Goal: Information Seeking & Learning: Learn about a topic

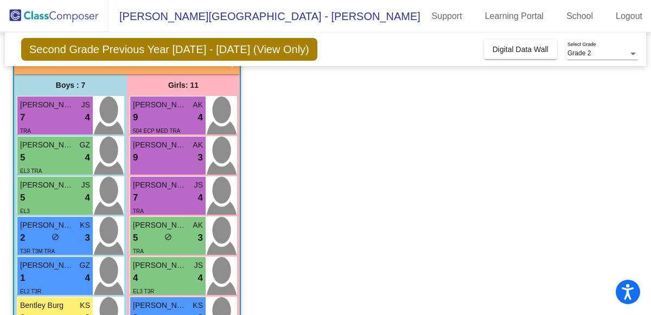
scroll to position [76, 0]
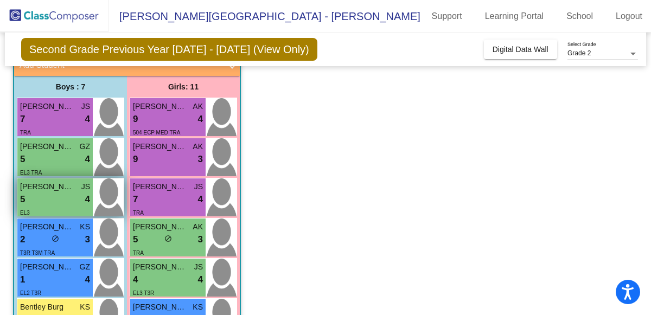
click at [41, 184] on span "[PERSON_NAME]" at bounding box center [47, 186] width 54 height 11
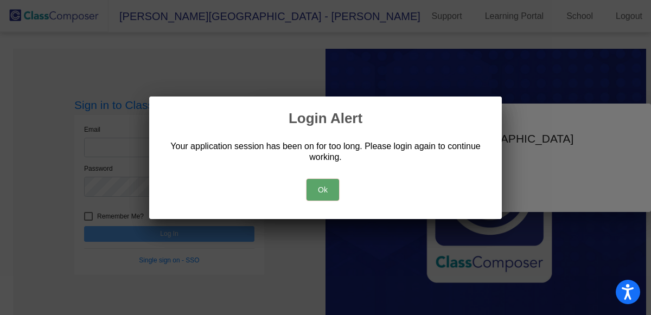
click at [97, 148] on div at bounding box center [325, 157] width 651 height 315
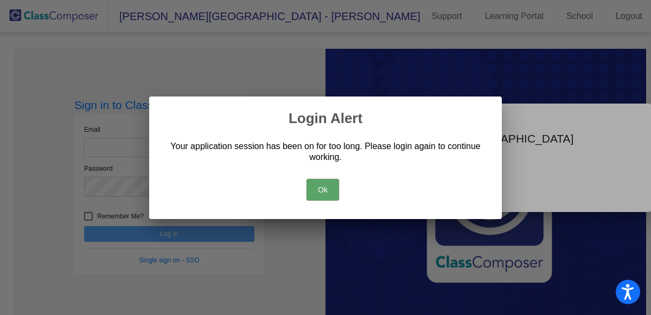
click at [332, 187] on button "Ok" at bounding box center [322, 190] width 33 height 22
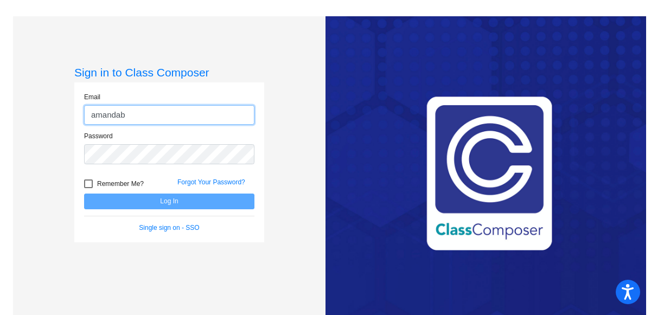
type input "amandab@montevideoschools.org"
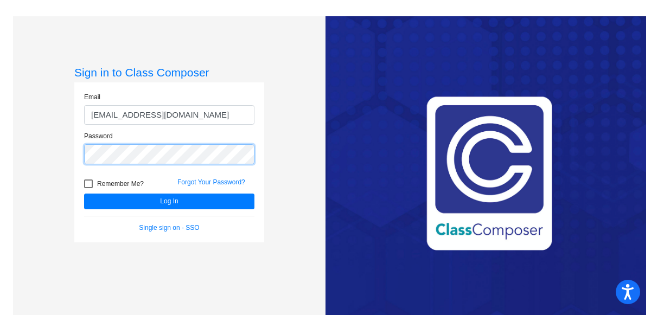
click at [84, 194] on button "Log In" at bounding box center [169, 202] width 170 height 16
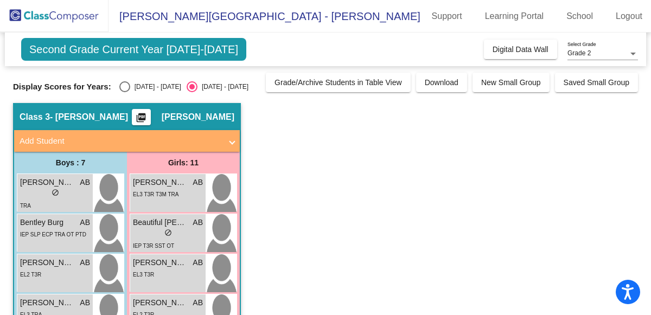
click at [119, 86] on div "Select an option" at bounding box center [124, 86] width 11 height 11
click at [124, 92] on input "[DATE] - [DATE]" at bounding box center [124, 92] width 1 height 1
radio input "true"
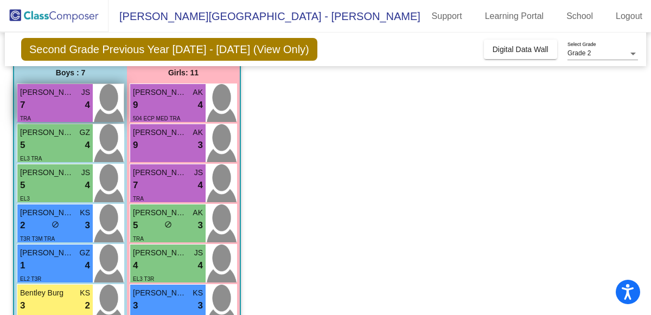
scroll to position [87, 0]
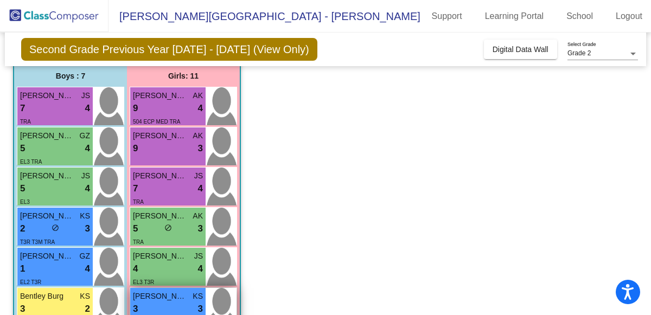
click at [148, 299] on span "[PERSON_NAME]" at bounding box center [160, 296] width 54 height 11
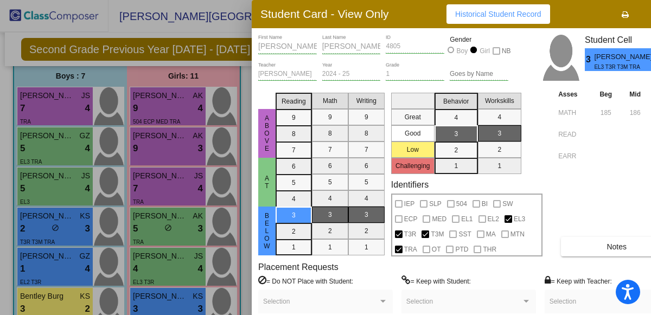
click at [52, 99] on div at bounding box center [325, 157] width 651 height 315
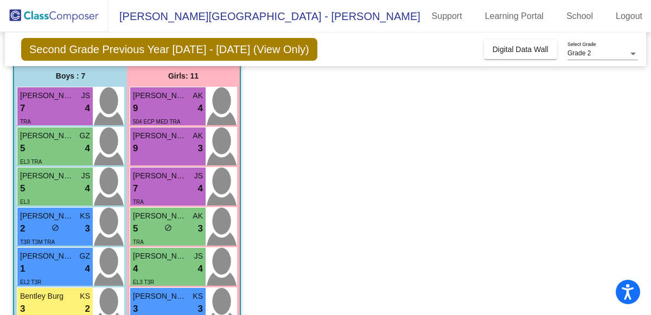
click at [52, 99] on span "[PERSON_NAME]" at bounding box center [47, 95] width 54 height 11
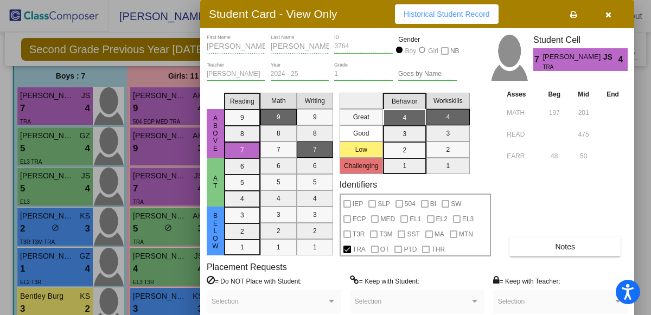
drag, startPoint x: 273, startPoint y: 9, endPoint x: 222, endPoint y: 8, distance: 51.5
click at [222, 8] on h3 "Student Card - View Only" at bounding box center [273, 14] width 129 height 14
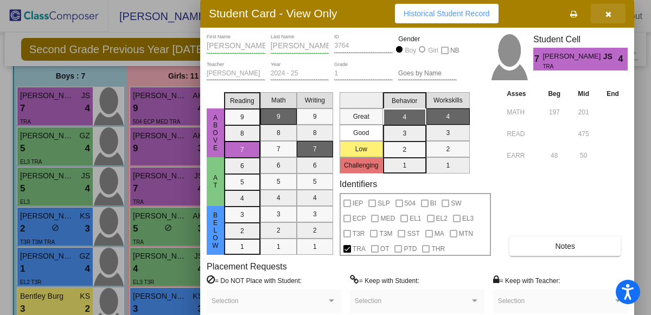
click at [606, 15] on icon "button" at bounding box center [608, 14] width 6 height 8
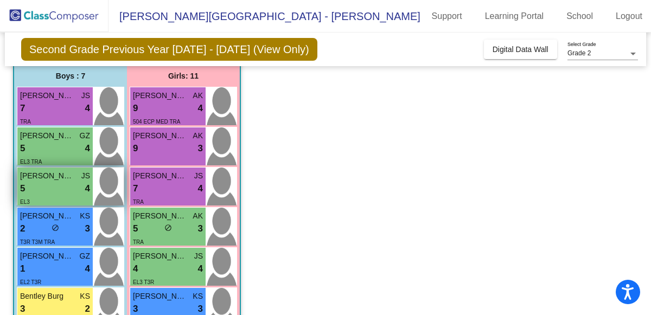
click at [34, 190] on div "5 lock do_not_disturb_alt 4" at bounding box center [55, 189] width 70 height 14
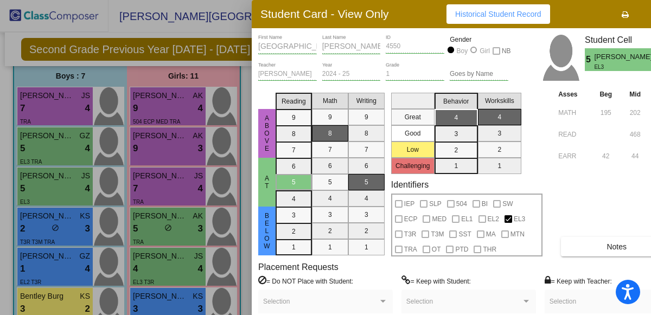
click at [43, 260] on div at bounding box center [325, 157] width 651 height 315
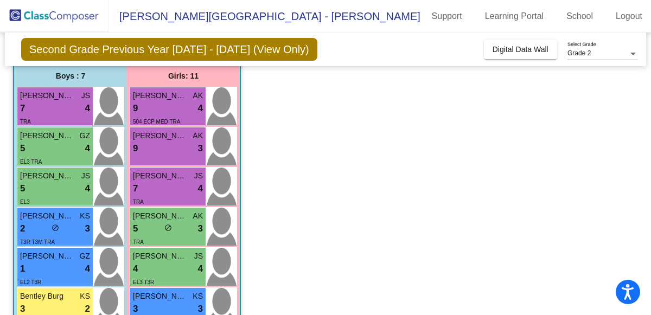
click at [43, 260] on span "[PERSON_NAME]" at bounding box center [47, 256] width 54 height 11
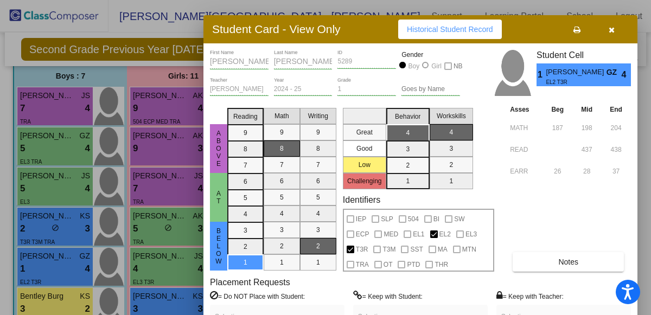
drag, startPoint x: 556, startPoint y: 0, endPoint x: 508, endPoint y: 15, distance: 50.6
click at [508, 15] on div "Student Card - View Only Historical Student Record" at bounding box center [420, 29] width 434 height 28
click at [613, 28] on icon "button" at bounding box center [612, 30] width 6 height 8
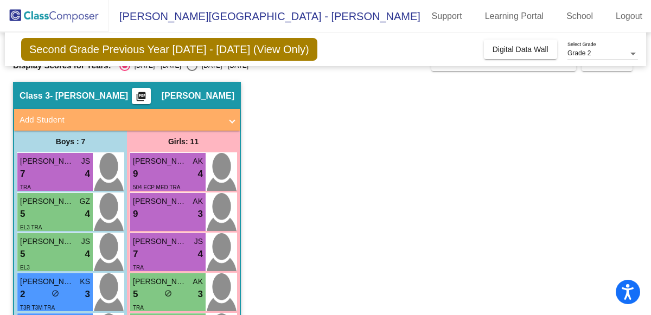
scroll to position [18, 0]
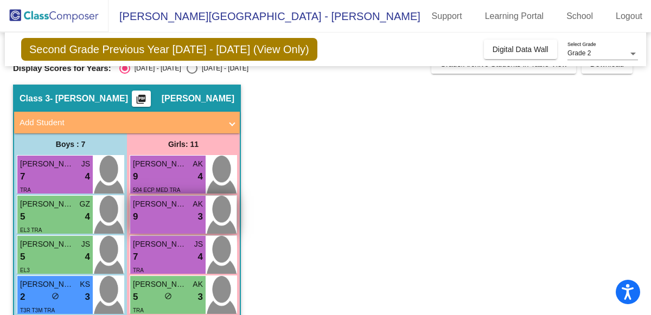
click at [158, 210] on div "9 lock do_not_disturb_alt 3" at bounding box center [168, 217] width 70 height 14
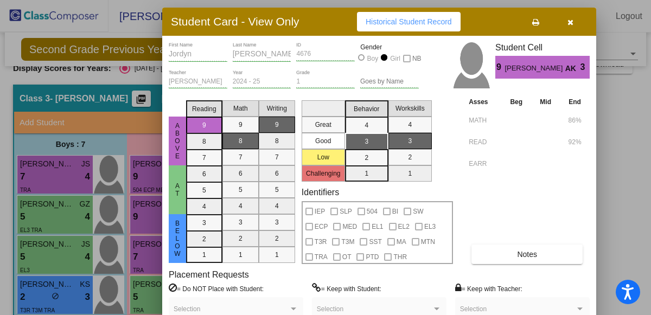
drag, startPoint x: 376, startPoint y: 9, endPoint x: 287, endPoint y: 17, distance: 89.8
click at [287, 17] on h3 "Student Card - View Only" at bounding box center [235, 22] width 129 height 14
click at [574, 16] on button "button" at bounding box center [570, 22] width 35 height 20
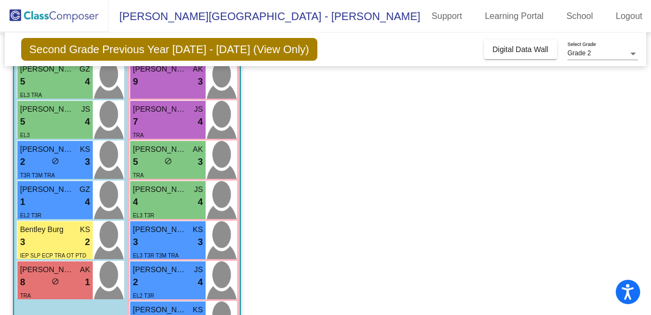
scroll to position [167, 0]
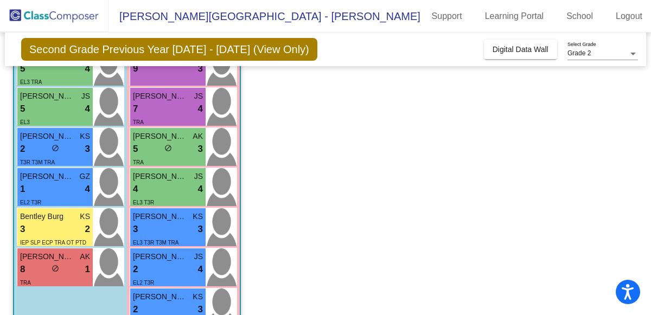
click at [188, 175] on div "Carol Cruz Dablado JS" at bounding box center [168, 176] width 70 height 11
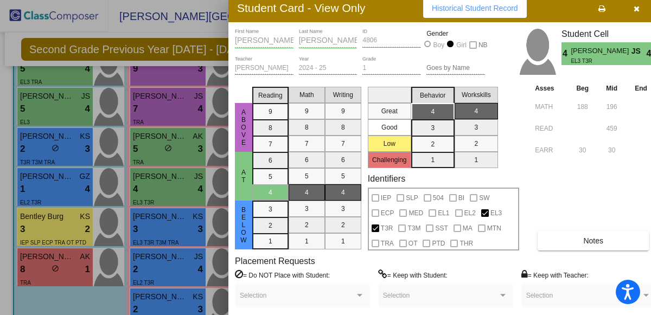
drag, startPoint x: 437, startPoint y: 22, endPoint x: 405, endPoint y: 16, distance: 33.0
click at [405, 16] on div "Student Card - View Only Historical Student Record" at bounding box center [445, 8] width 434 height 28
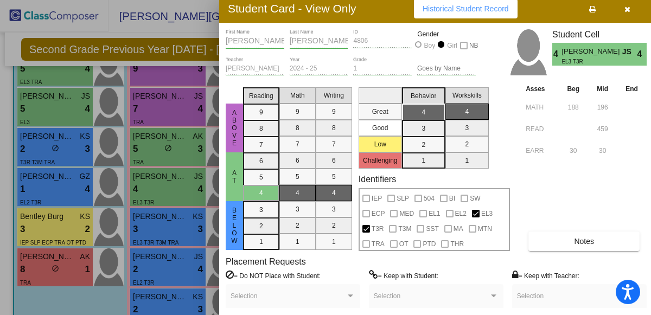
click at [628, 5] on icon "button" at bounding box center [627, 9] width 6 height 8
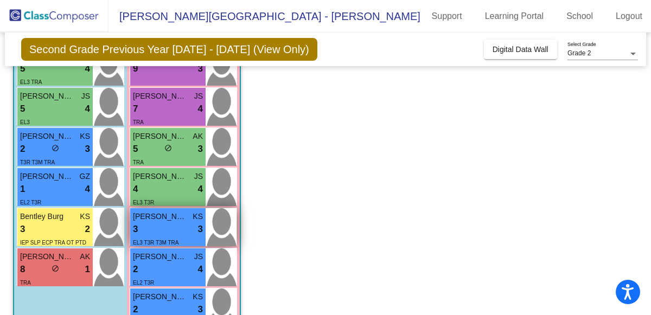
click at [159, 233] on div "3 lock do_not_disturb_alt 3" at bounding box center [168, 229] width 70 height 14
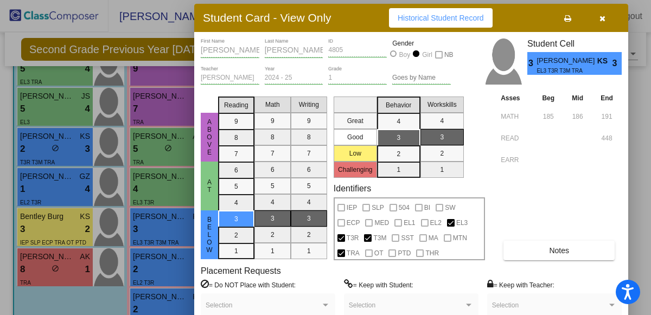
drag, startPoint x: 379, startPoint y: 20, endPoint x: 286, endPoint y: 23, distance: 92.8
click at [286, 23] on h3 "Student Card - View Only" at bounding box center [267, 18] width 129 height 14
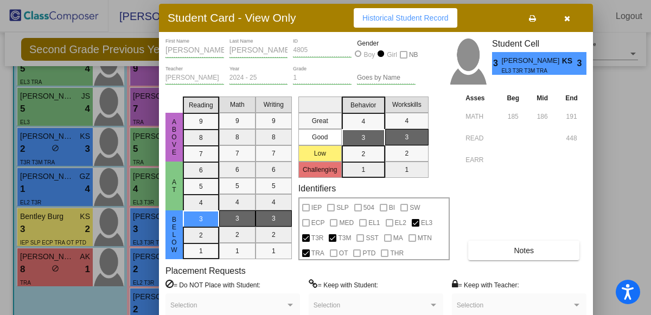
click at [568, 19] on icon "button" at bounding box center [567, 19] width 6 height 8
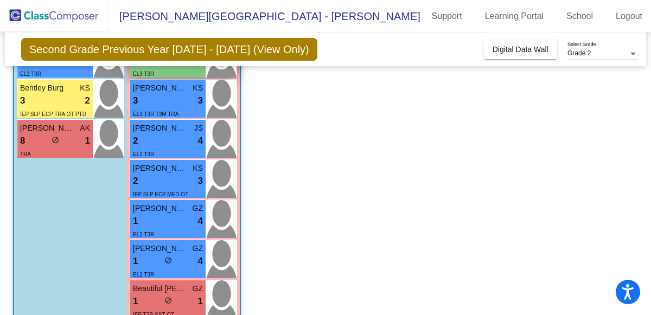
scroll to position [317, 0]
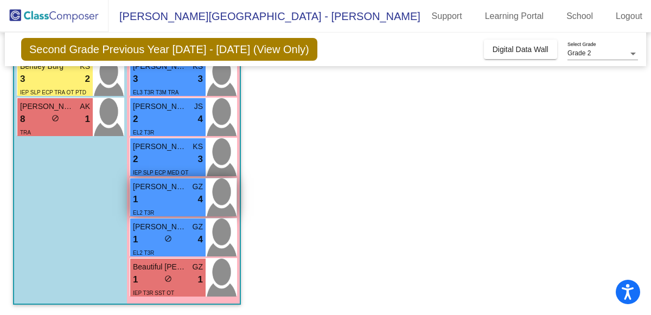
click at [159, 198] on div "1 lock do_not_disturb_alt 4" at bounding box center [168, 200] width 70 height 14
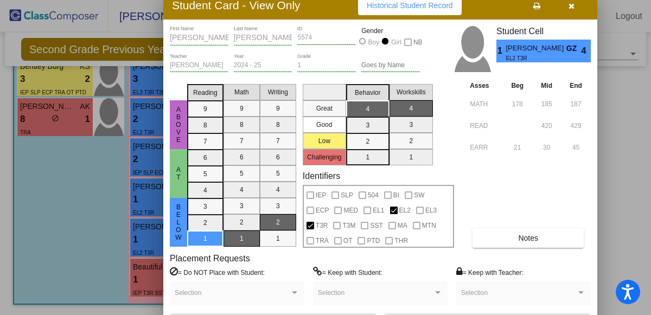
drag, startPoint x: 383, startPoint y: 22, endPoint x: 269, endPoint y: 9, distance: 114.6
click at [269, 9] on div "Student Card - View Only Historical Student Record" at bounding box center [380, 5] width 434 height 28
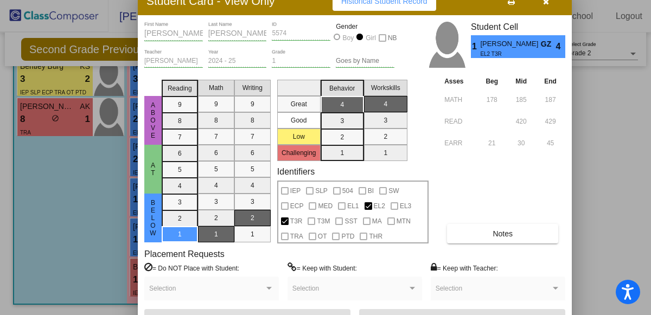
click at [543, 5] on span "button" at bounding box center [546, 1] width 6 height 9
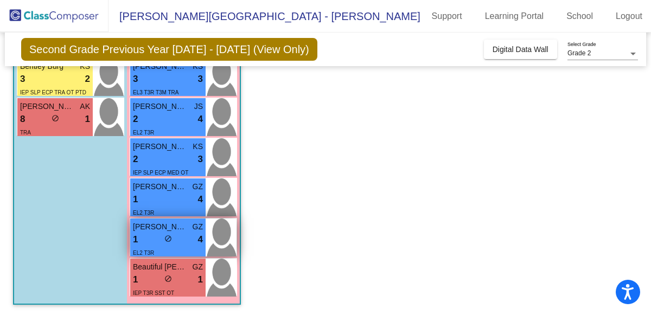
click at [156, 226] on span "[PERSON_NAME]" at bounding box center [160, 226] width 54 height 11
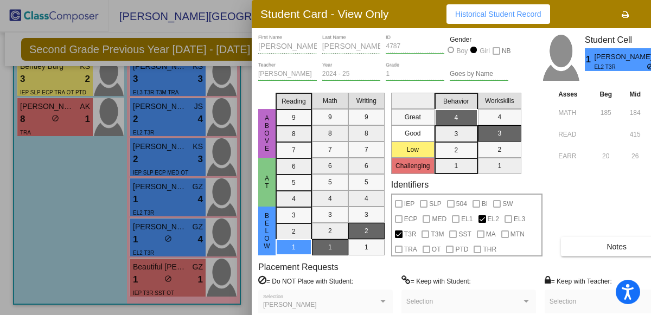
click at [367, 54] on div "Dominguez Martinez Last Name" at bounding box center [351, 48] width 59 height 27
click at [361, 41] on div "Dominguez Martinez Last Name" at bounding box center [351, 44] width 59 height 19
click at [116, 25] on div at bounding box center [325, 157] width 651 height 315
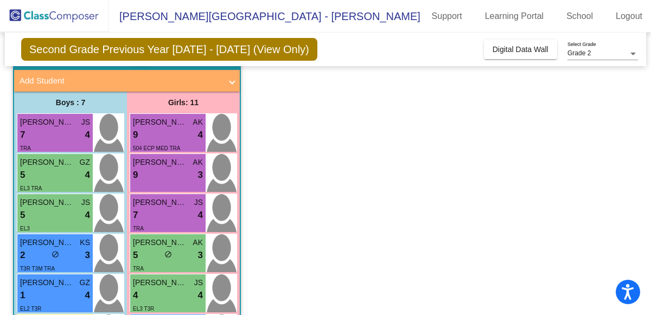
scroll to position [0, 0]
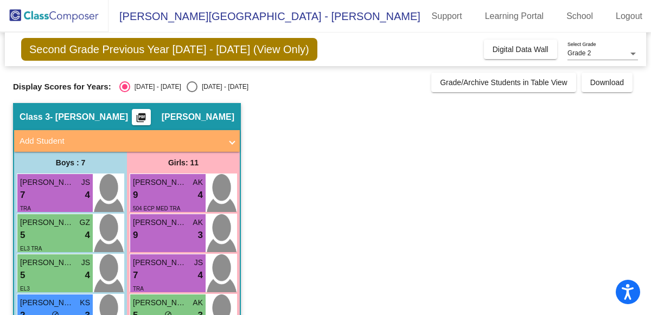
click at [192, 87] on div "Select an option" at bounding box center [192, 87] width 0 height 0
click at [191, 92] on input "[DATE] - [DATE]" at bounding box center [191, 92] width 1 height 1
radio input "true"
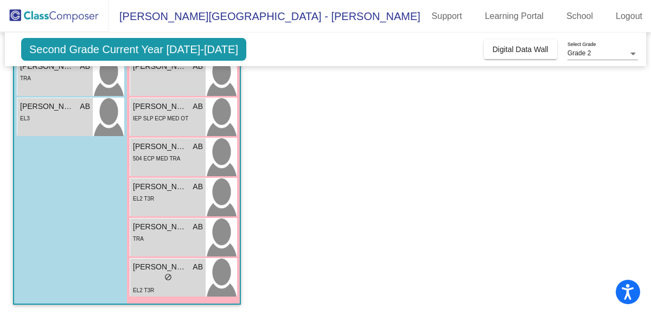
scroll to position [316, 0]
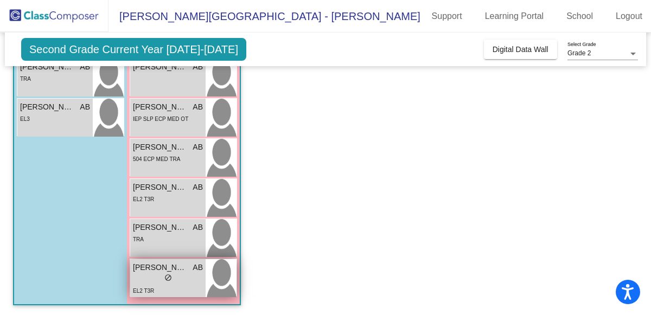
click at [149, 263] on span "[PERSON_NAME]" at bounding box center [160, 267] width 54 height 11
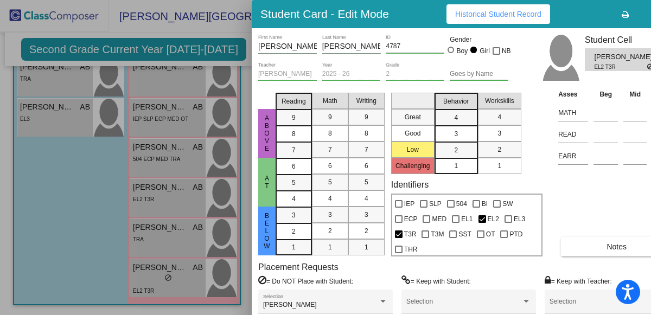
click at [370, 52] on div "Dominguez Martinez Last Name" at bounding box center [351, 44] width 59 height 19
click at [369, 50] on input "Dominguez Martinez" at bounding box center [351, 46] width 59 height 9
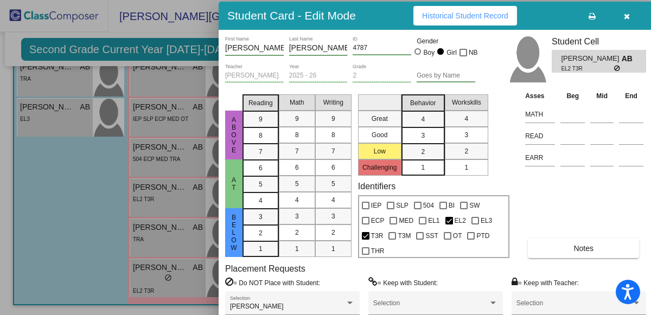
drag, startPoint x: 578, startPoint y: 14, endPoint x: 528, endPoint y: 17, distance: 49.4
click at [528, 17] on div "Student Card - Edit Mode Historical Student Record" at bounding box center [436, 16] width 434 height 28
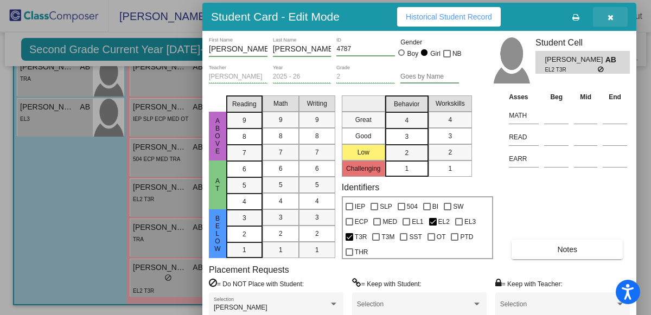
click at [613, 16] on icon "button" at bounding box center [610, 18] width 6 height 8
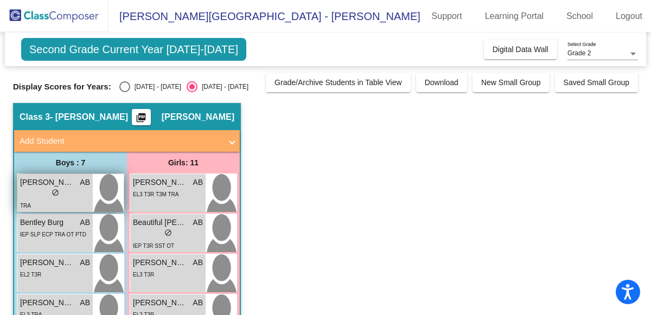
click at [54, 189] on span "do_not_disturb_alt" at bounding box center [56, 193] width 8 height 8
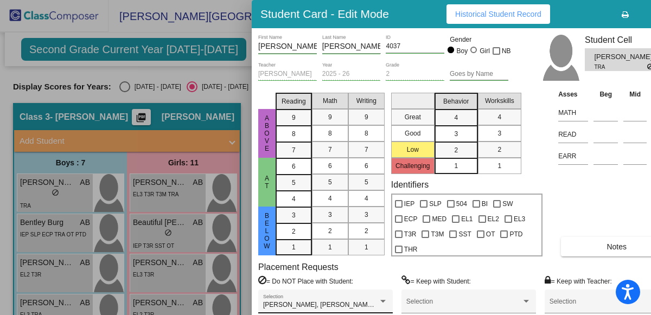
click at [382, 298] on div at bounding box center [383, 302] width 10 height 8
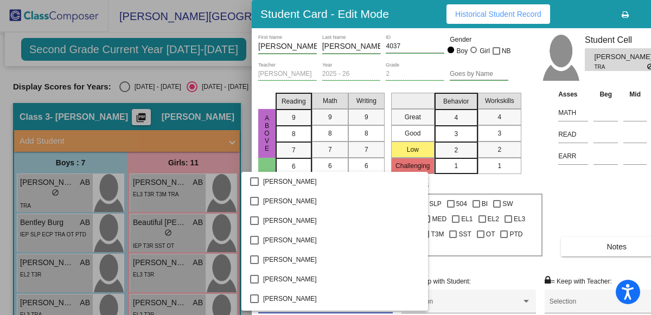
scroll to position [52, 0]
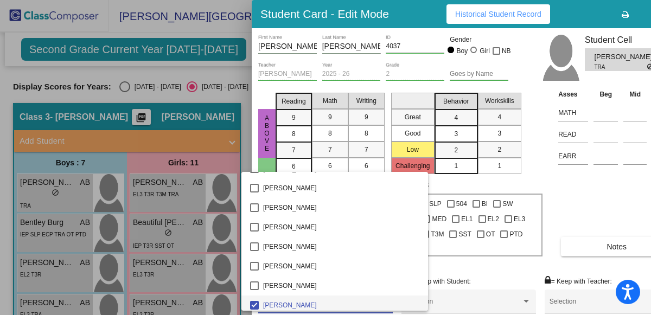
click at [425, 184] on div at bounding box center [325, 157] width 651 height 315
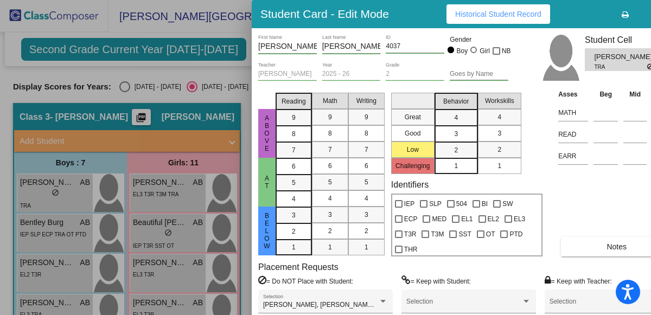
click at [374, 273] on div "Placement Requests = Do NOT Place with Student: Anders Pipe, Lennox Stengel, Lu…" at bounding box center [468, 292] width 421 height 61
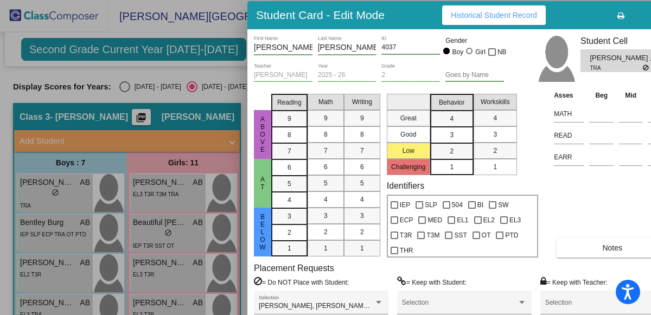
drag, startPoint x: 592, startPoint y: 14, endPoint x: 536, endPoint y: 5, distance: 56.5
click at [536, 5] on div "Student Card - Edit Mode Historical Student Record" at bounding box center [464, 15] width 434 height 28
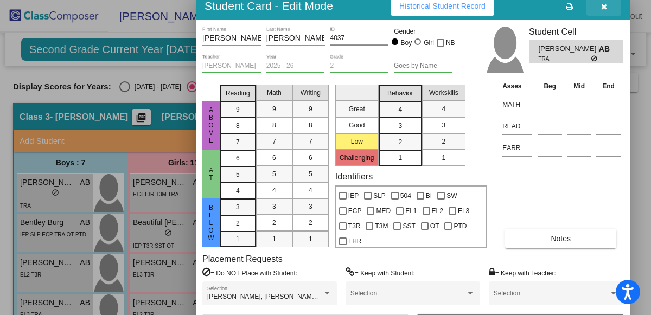
click at [600, 7] on button "button" at bounding box center [603, 6] width 35 height 20
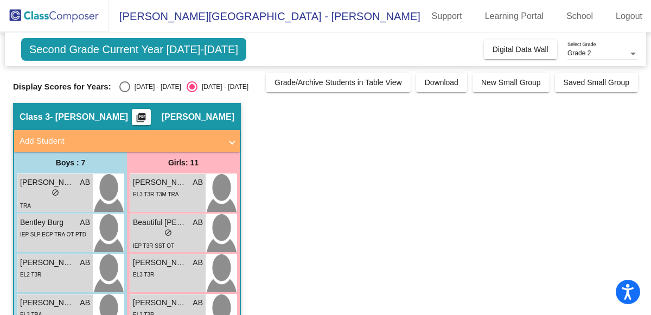
click at [119, 85] on div "Select an option" at bounding box center [124, 86] width 11 height 11
click at [124, 92] on input "[DATE] - [DATE]" at bounding box center [124, 92] width 1 height 1
radio input "true"
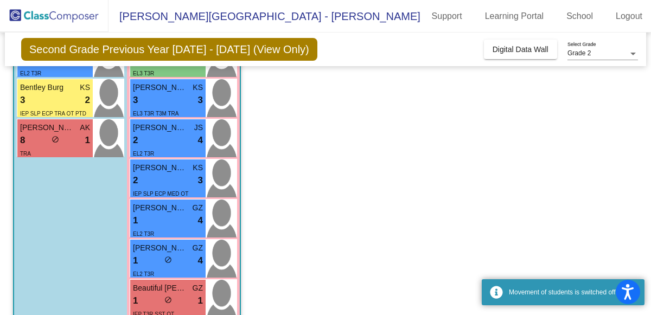
scroll to position [317, 0]
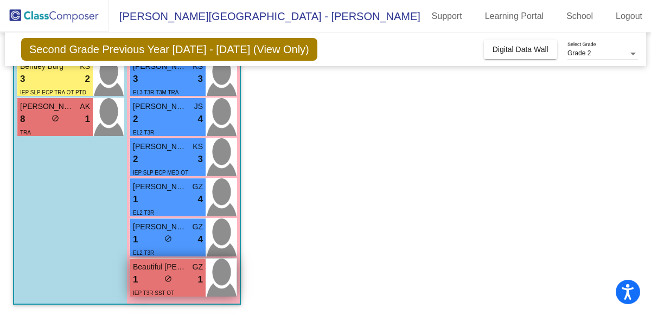
click at [157, 263] on span "Beautiful [PERSON_NAME]" at bounding box center [160, 266] width 54 height 11
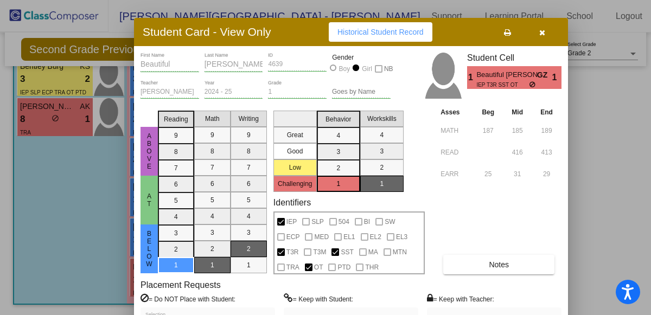
drag, startPoint x: 396, startPoint y: 2, endPoint x: 279, endPoint y: 20, distance: 119.1
click at [279, 20] on div "Student Card - View Only Historical Student Record" at bounding box center [351, 32] width 434 height 28
click at [544, 34] on icon "button" at bounding box center [542, 33] width 6 height 8
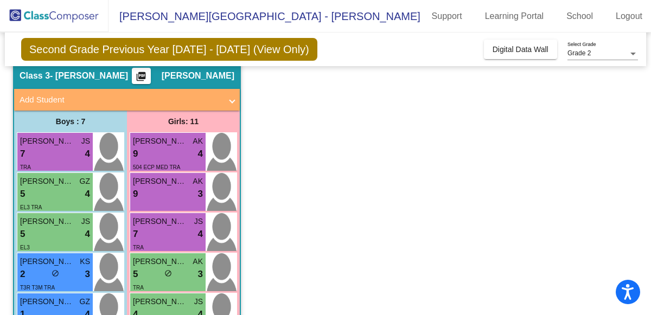
scroll to position [0, 0]
